Goal: Find specific page/section: Find specific page/section

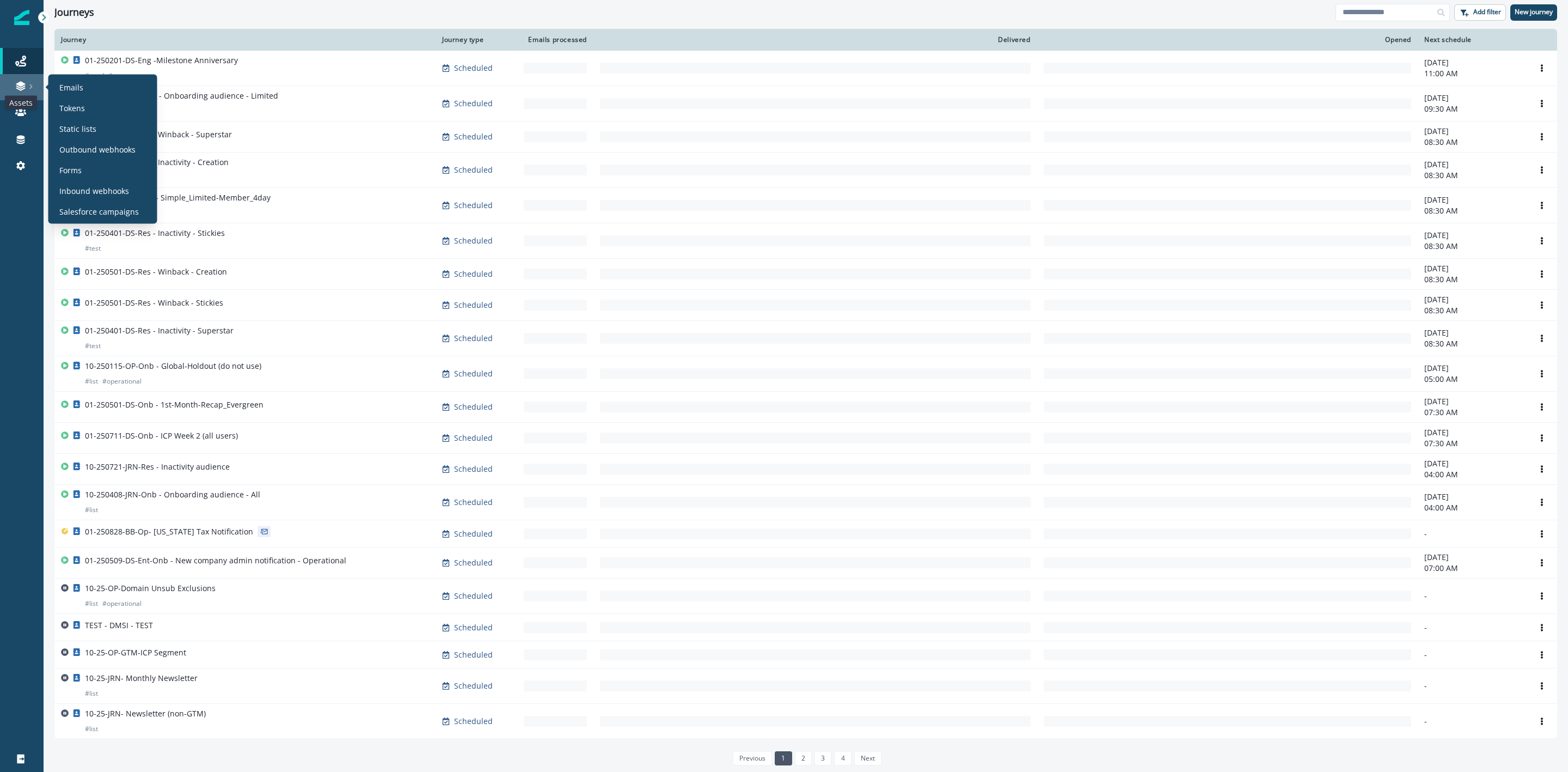
click at [20, 88] on icon at bounding box center [20, 86] width 11 height 11
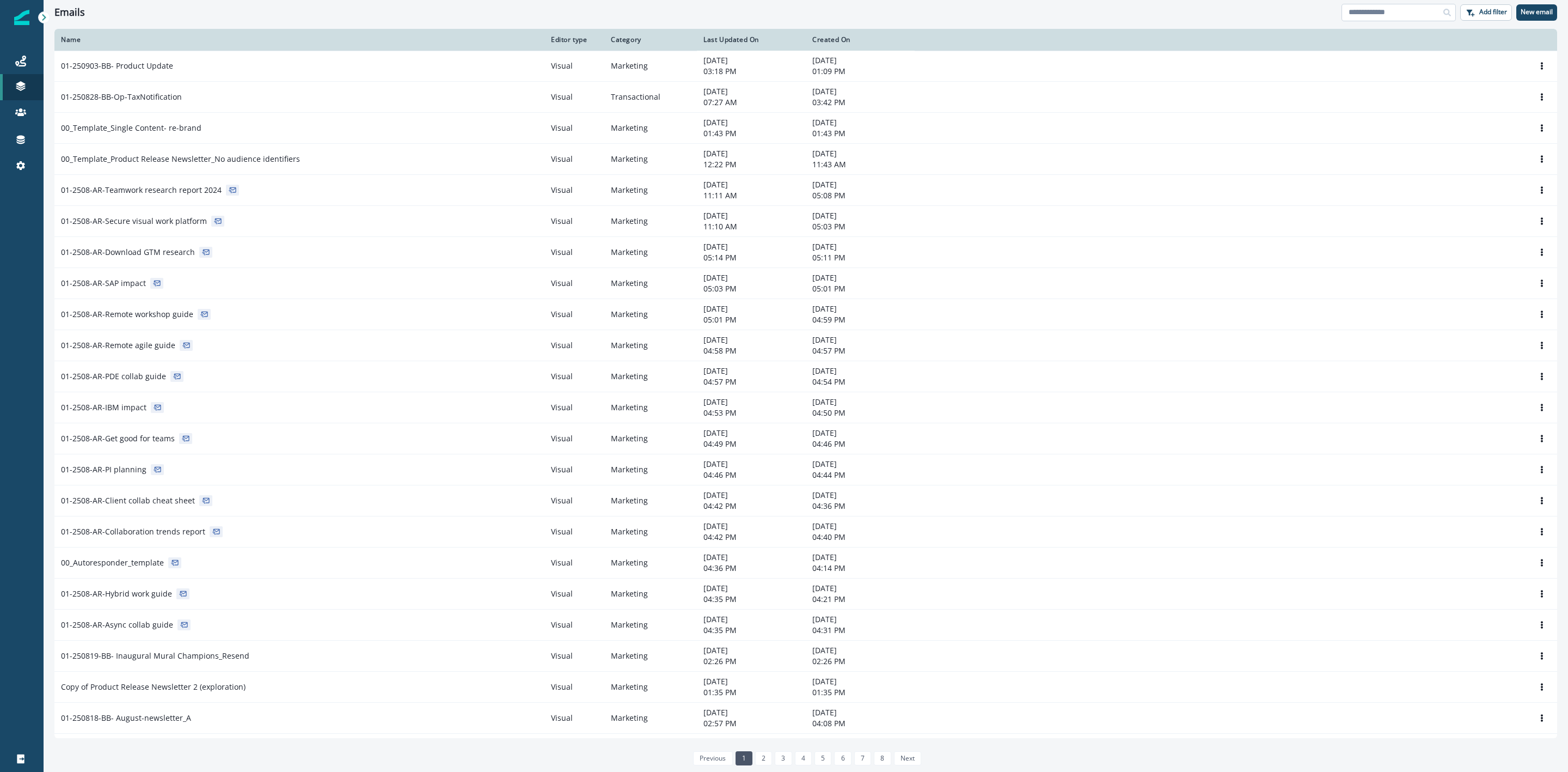
click at [1398, 15] on input at bounding box center [1399, 12] width 114 height 17
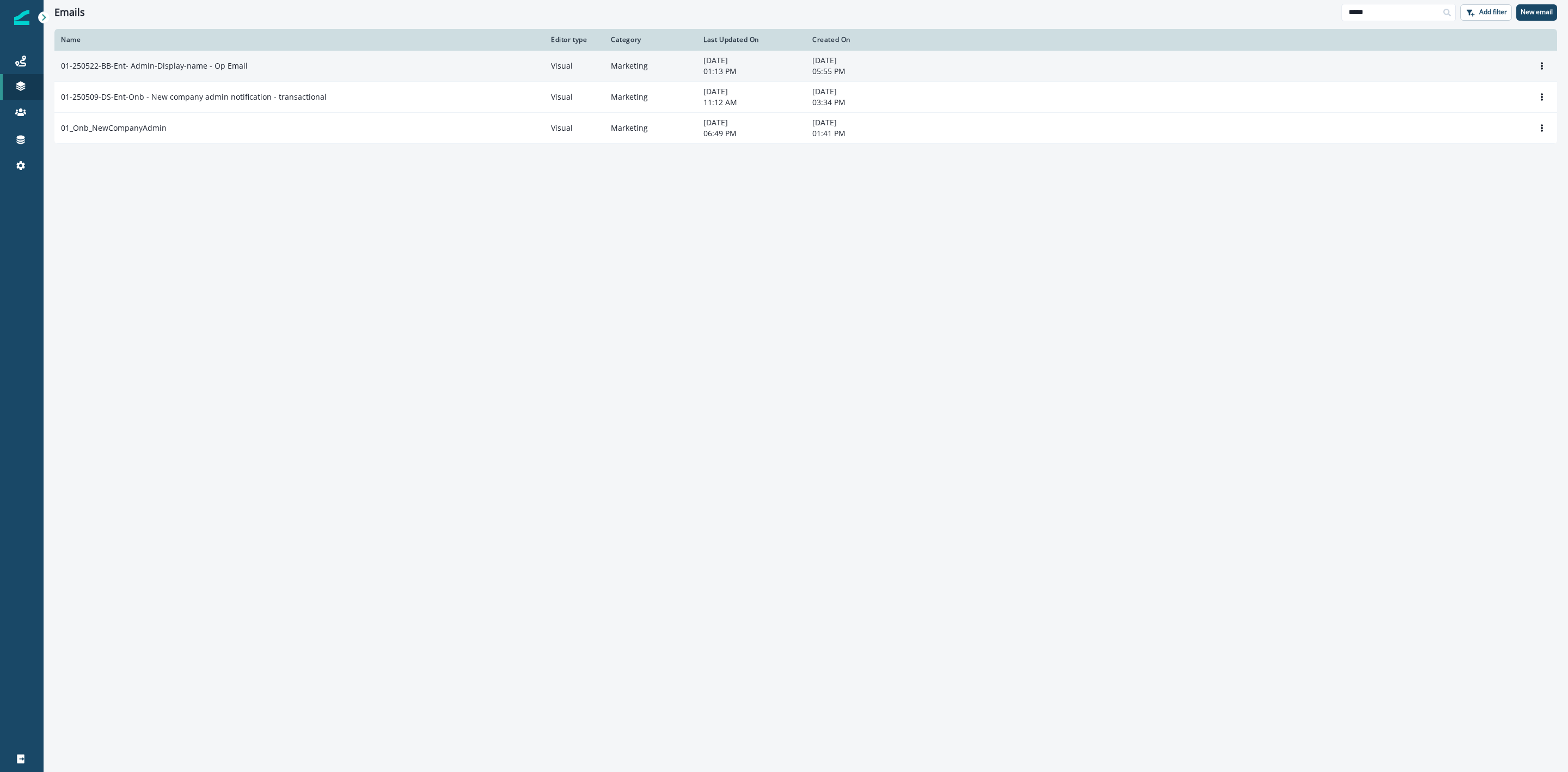
type input "*****"
click at [204, 66] on p "01-250522-BB-Ent- Admin-Display-name - Op Email" at bounding box center [154, 65] width 186 height 11
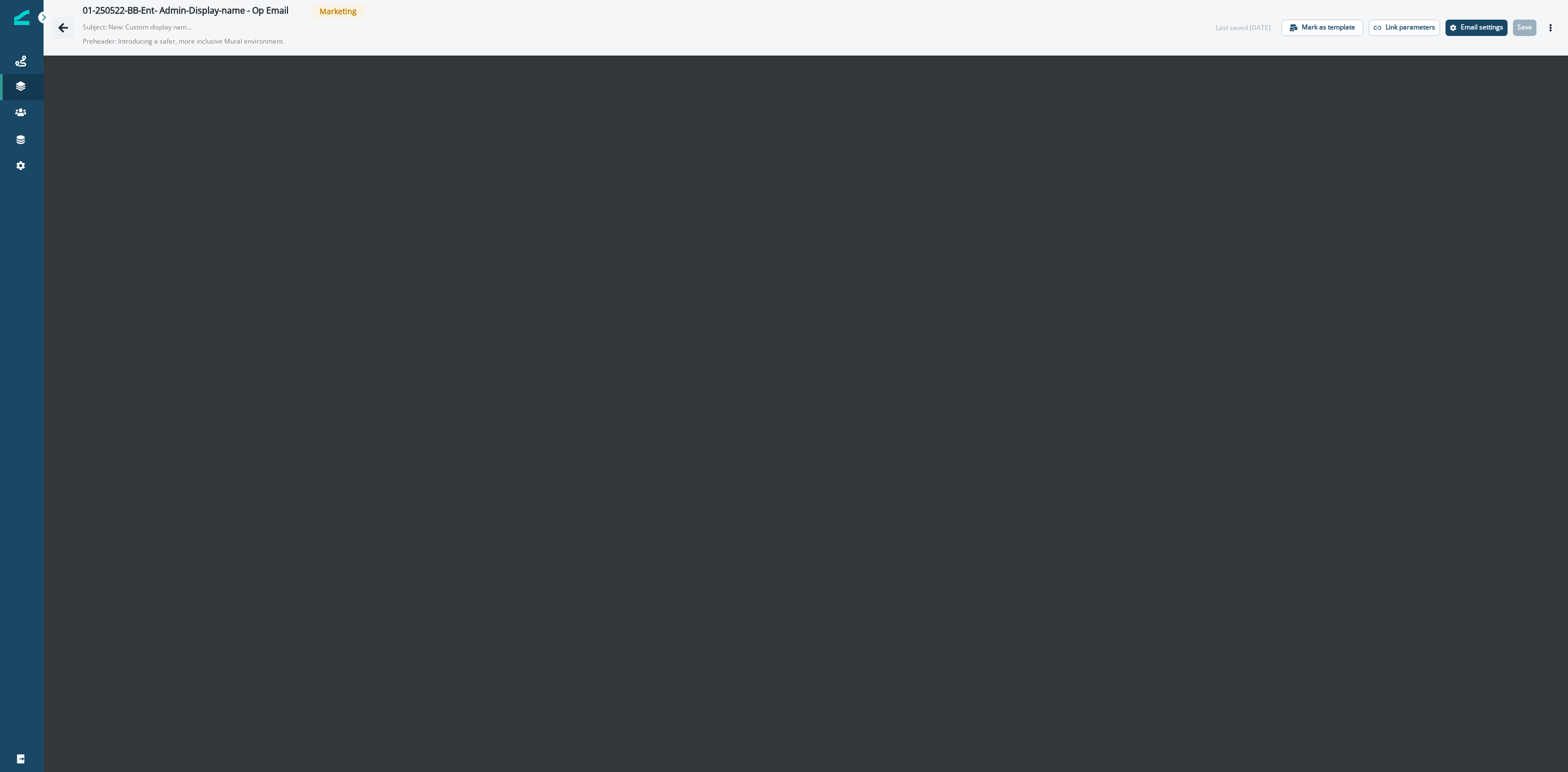
click at [67, 25] on icon "Go back" at bounding box center [63, 27] width 11 height 11
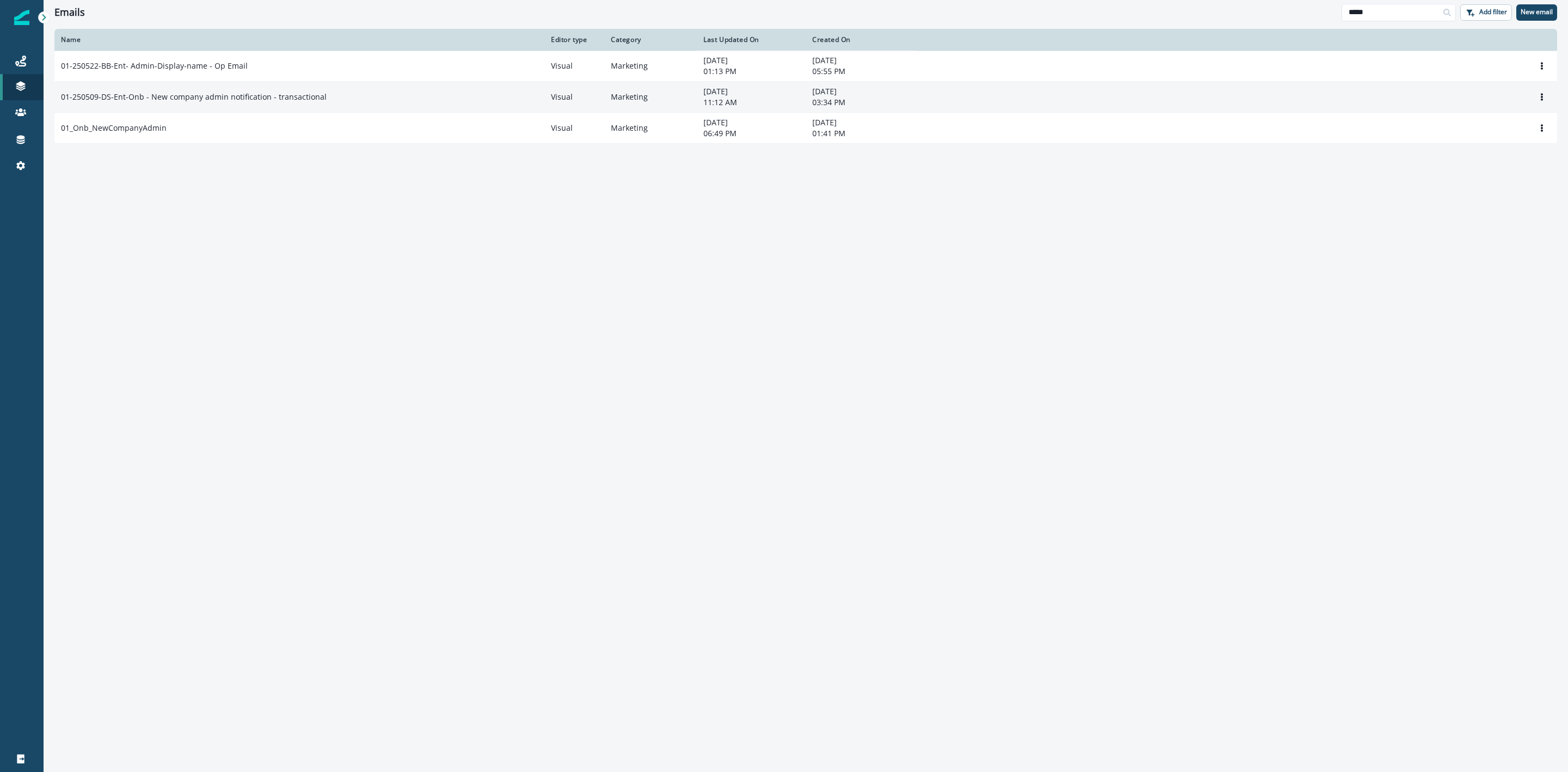
click at [199, 99] on p "01-250509-DS-Ent-Onb - New company admin notification - transactional" at bounding box center [194, 96] width 265 height 11
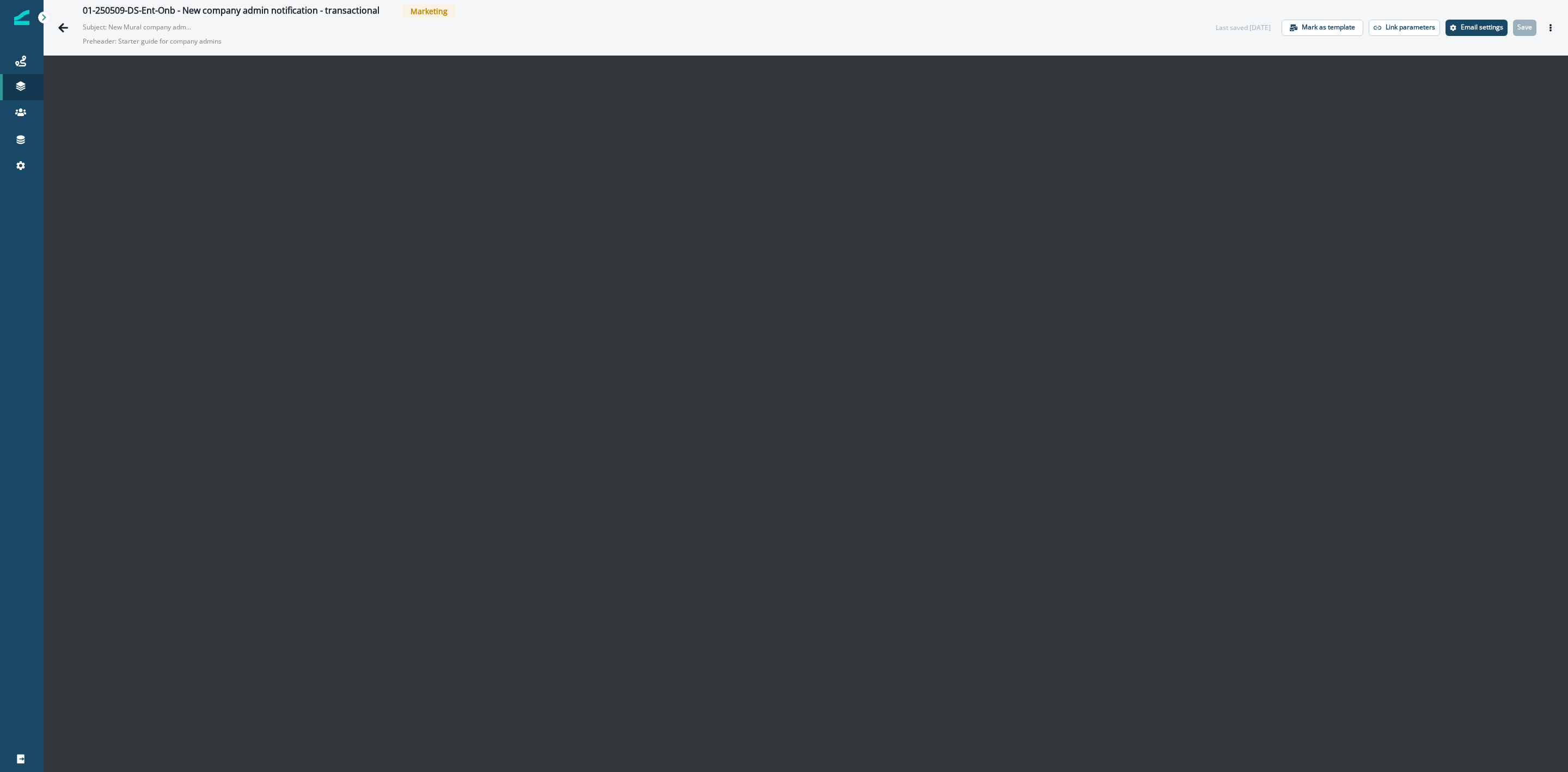
click at [304, 41] on p "Preheader: Starter guide for company admins" at bounding box center [219, 41] width 272 height 19
click at [992, 42] on div "01-250509-DS-Ent-Onb - New company admin notification - transactional Marketing…" at bounding box center [638, 27] width 1111 height 46
click at [782, 53] on div "01-250509-DS-Ent-Onb - New company admin notification - transactional Marketing…" at bounding box center [806, 28] width 1525 height 55
click at [67, 24] on icon "Go back" at bounding box center [63, 27] width 11 height 11
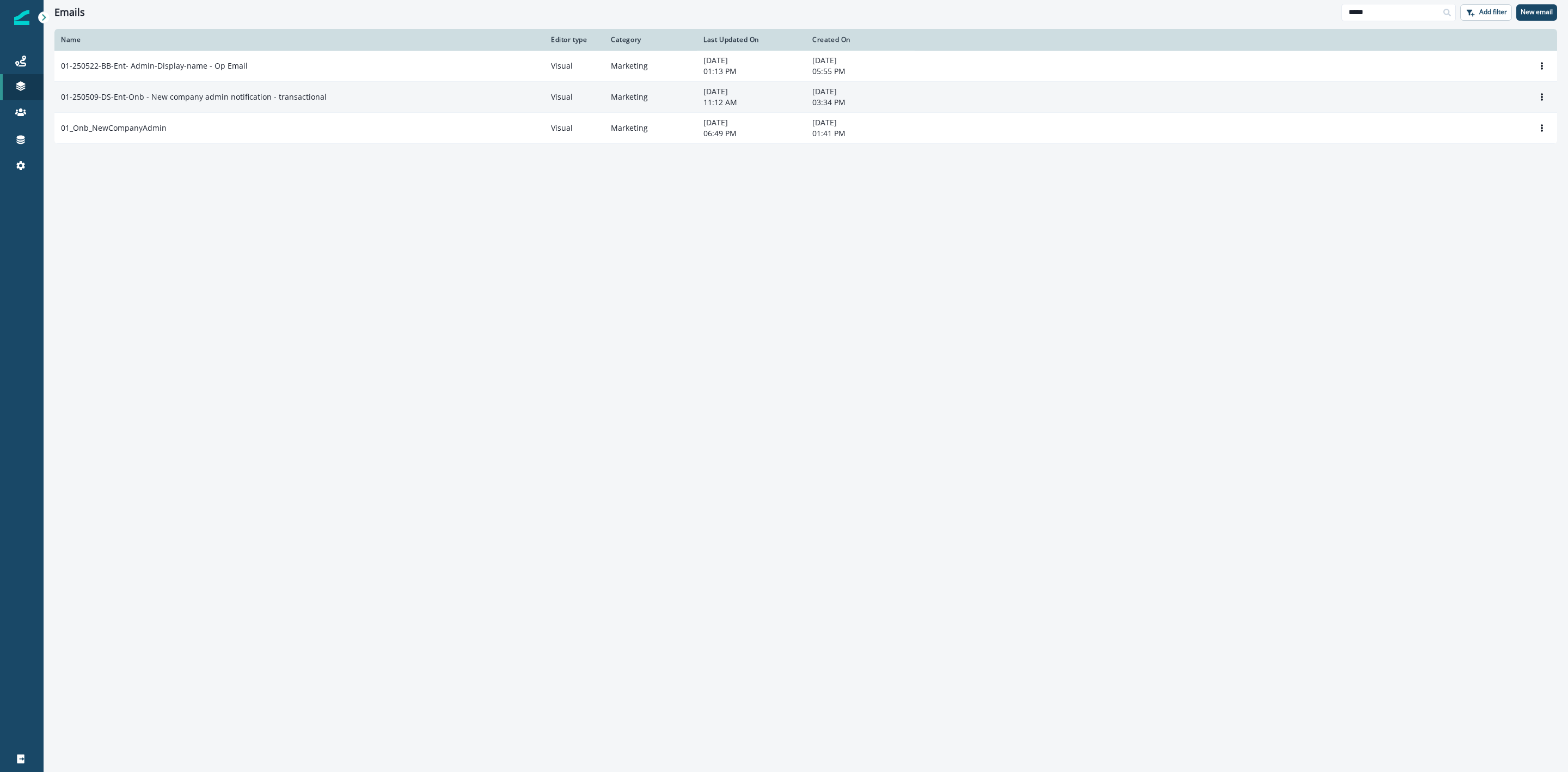
click at [252, 94] on p "01-250509-DS-Ent-Onb - New company admin notification - transactional" at bounding box center [194, 96] width 265 height 11
